Goal: Transaction & Acquisition: Subscribe to service/newsletter

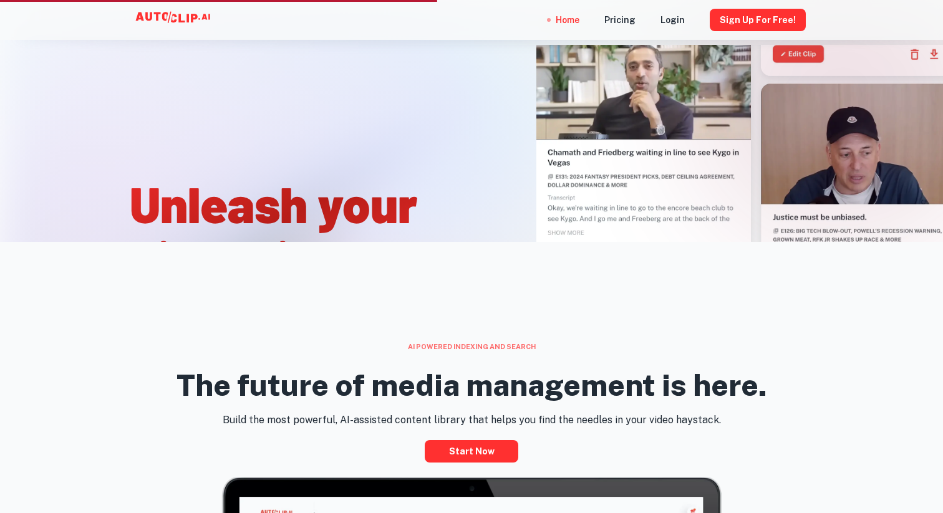
scroll to position [39, 0]
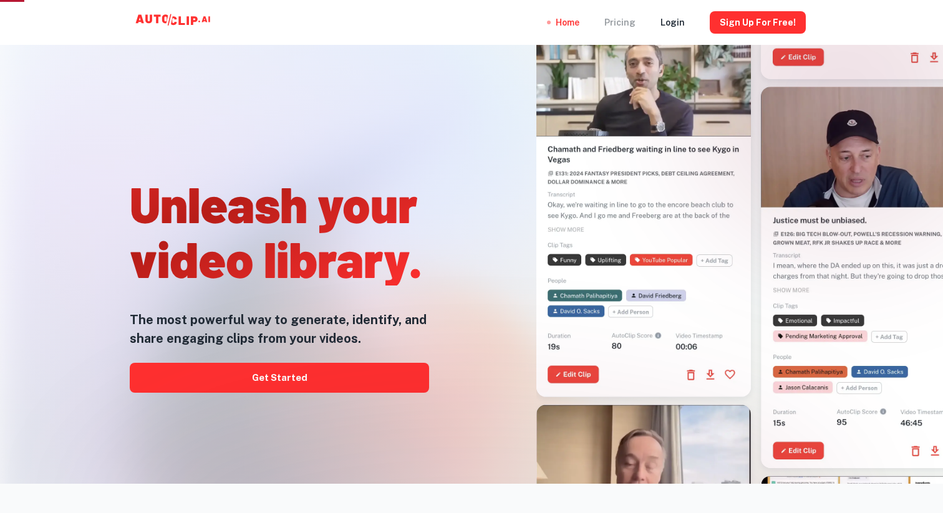
click at [635, 30] on div "Pricing" at bounding box center [619, 22] width 31 height 45
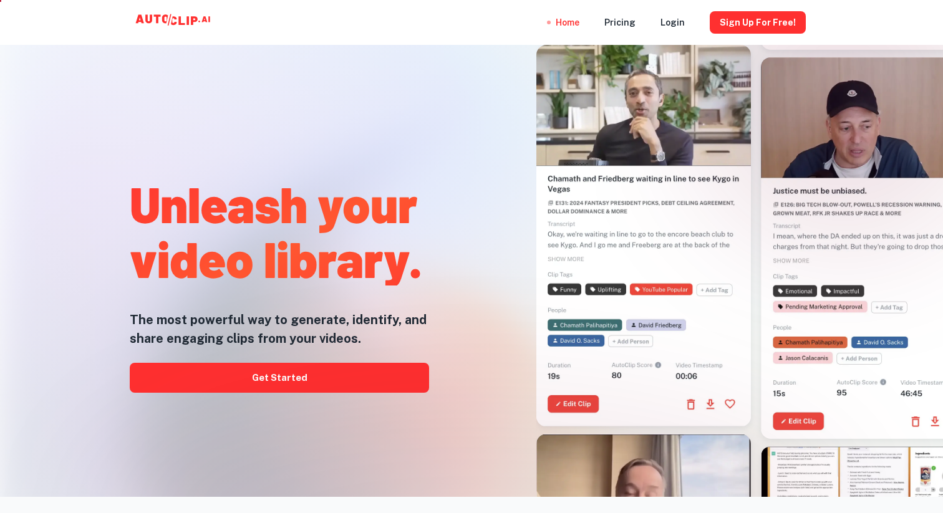
scroll to position [30, 0]
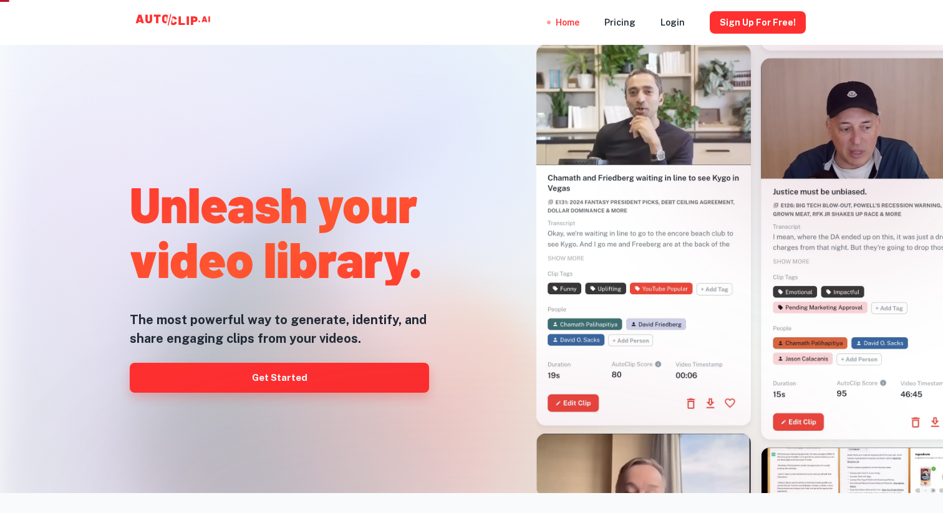
click at [370, 373] on link "Get Started" at bounding box center [279, 378] width 299 height 30
